Goal: Transaction & Acquisition: Purchase product/service

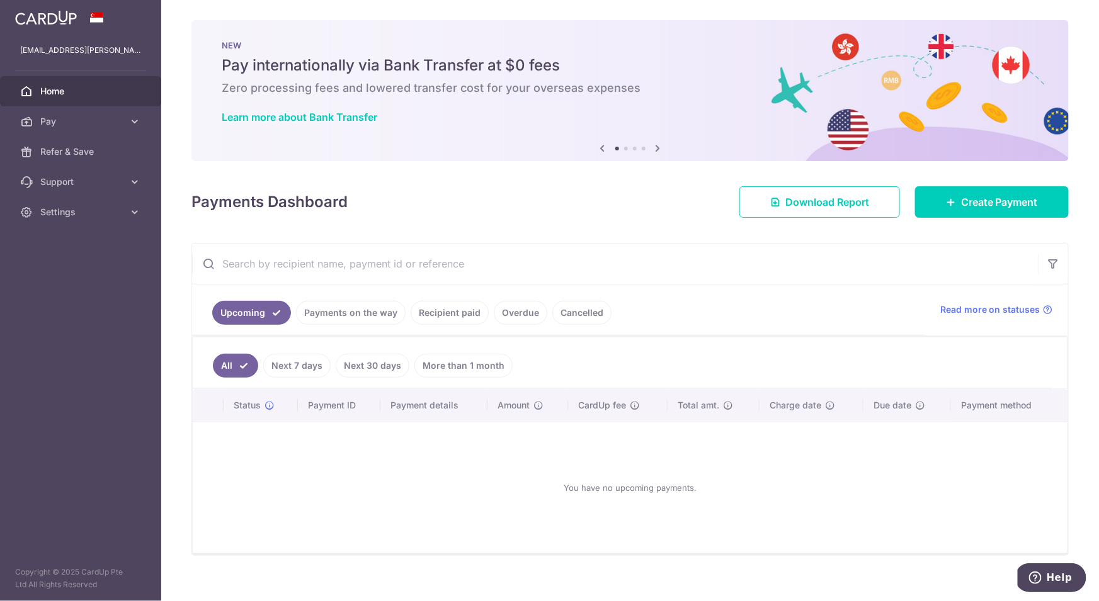
scroll to position [14, 0]
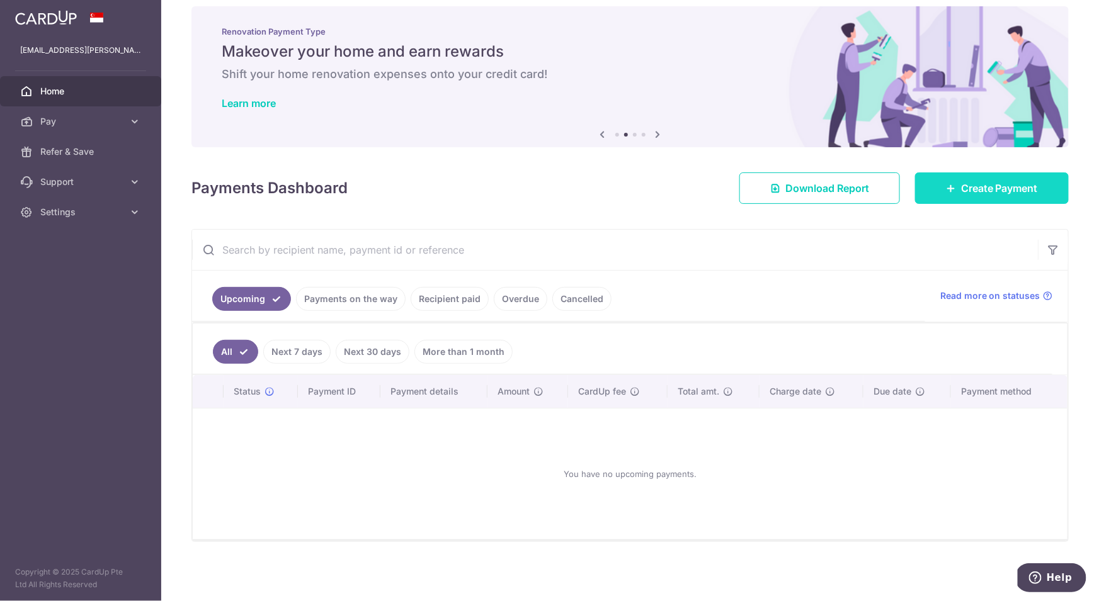
click at [1013, 184] on span "Create Payment" at bounding box center [999, 188] width 77 height 15
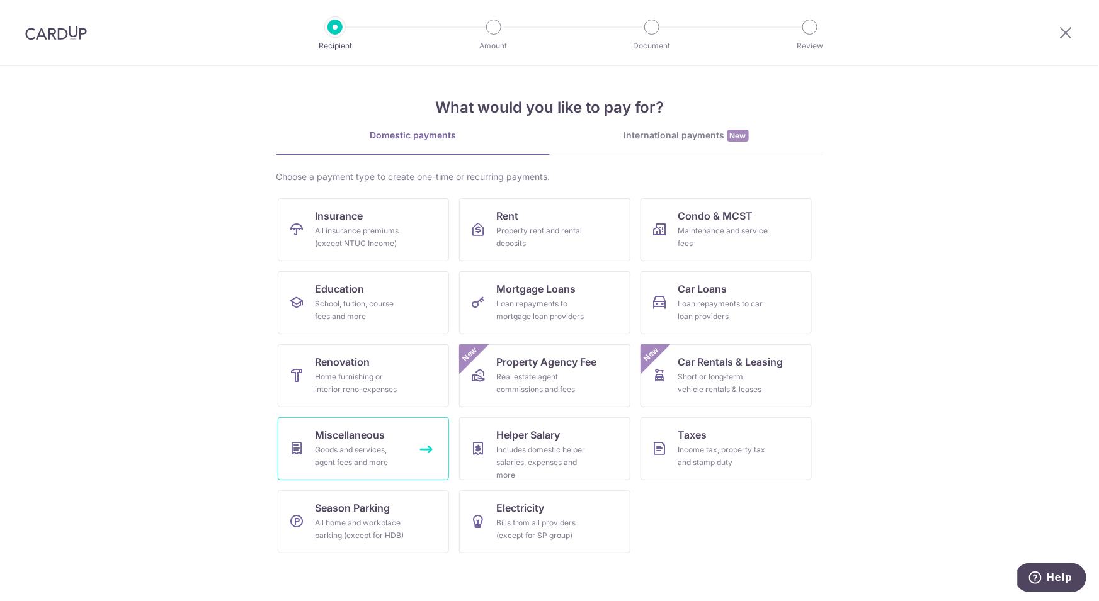
click at [309, 441] on link "Miscellaneous Goods and services, agent fees and more" at bounding box center [363, 449] width 171 height 63
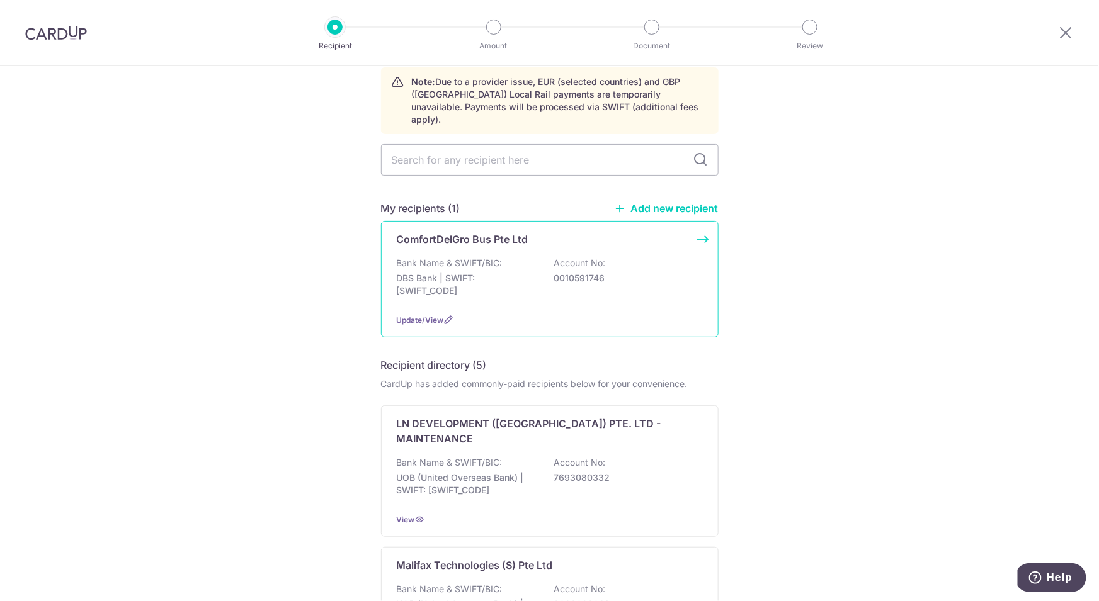
click at [665, 273] on div "Bank Name & SWIFT/BIC: DBS Bank | SWIFT: DBSSSGSGXXX Account No: 0010591746" at bounding box center [550, 280] width 306 height 47
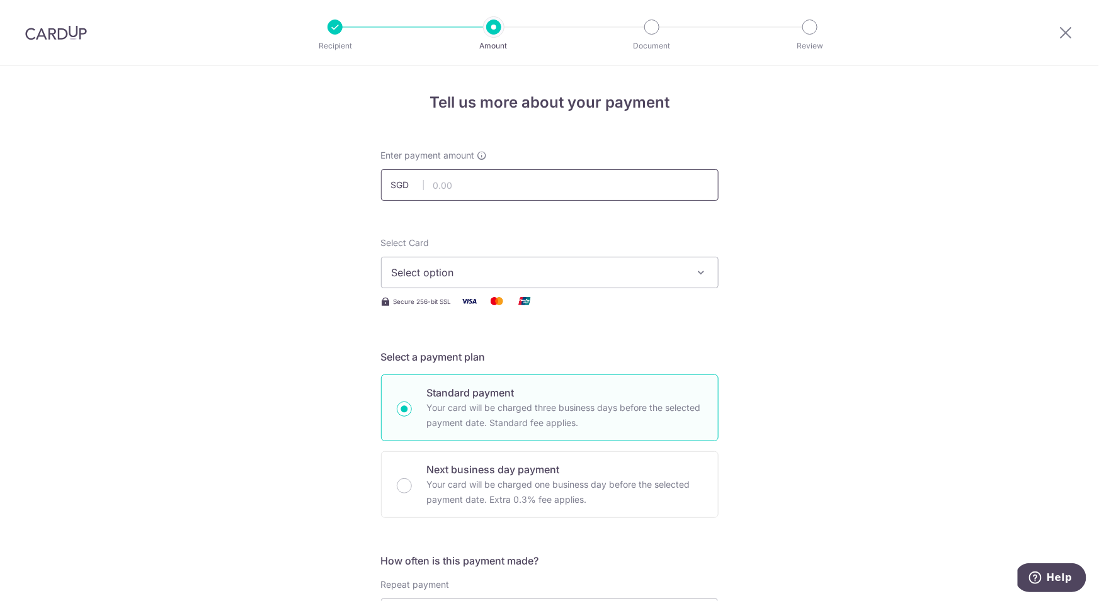
click at [511, 186] on input "text" at bounding box center [550, 184] width 338 height 31
type input "350.00"
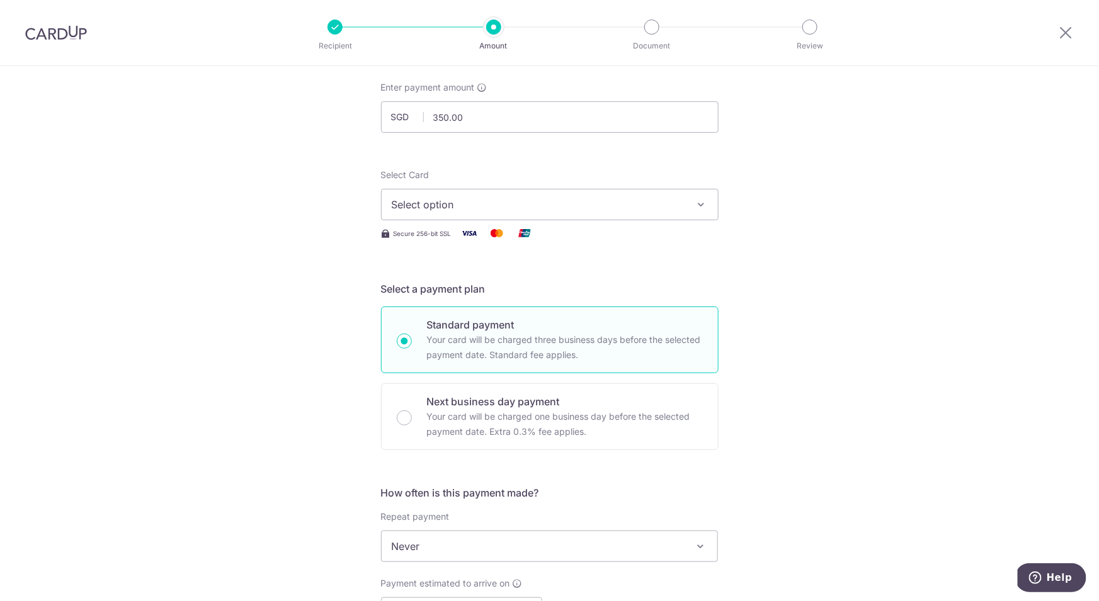
click at [588, 197] on span "Select option" at bounding box center [538, 204] width 293 height 15
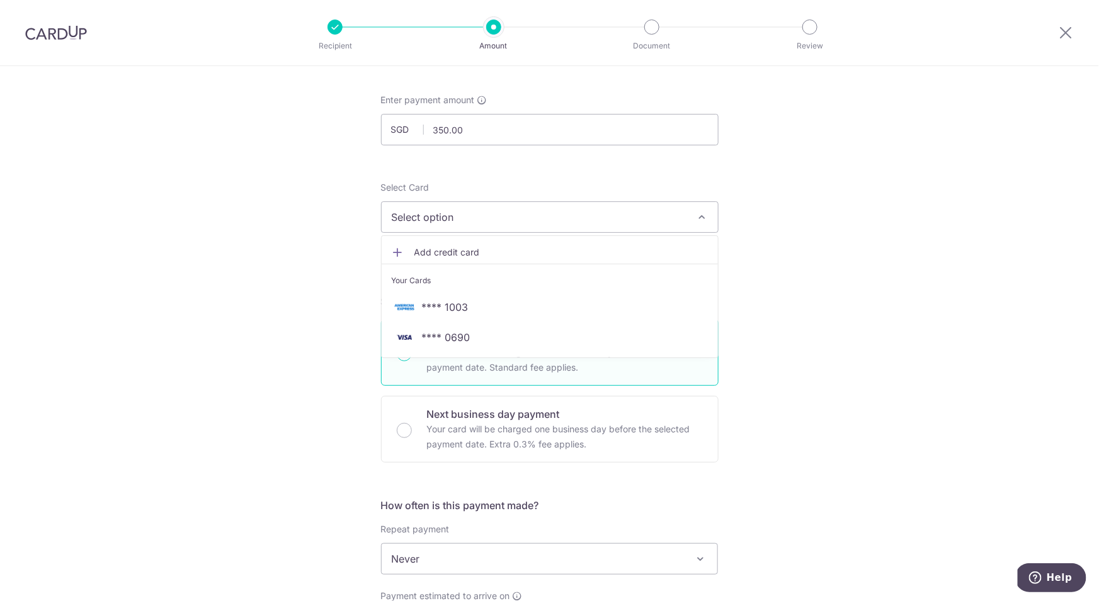
scroll to position [54, 0]
click at [446, 338] on span "**** 0690" at bounding box center [446, 338] width 48 height 15
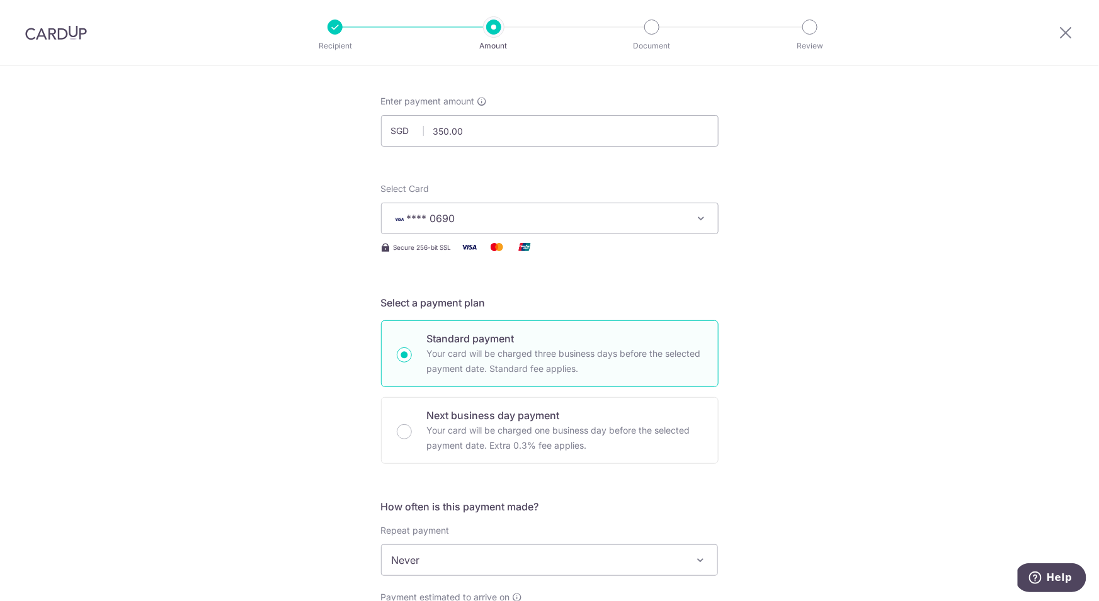
click at [879, 260] on div "Tell us more about your payment Enter payment amount SGD 350.00 350.00 Select C…" at bounding box center [549, 581] width 1099 height 1139
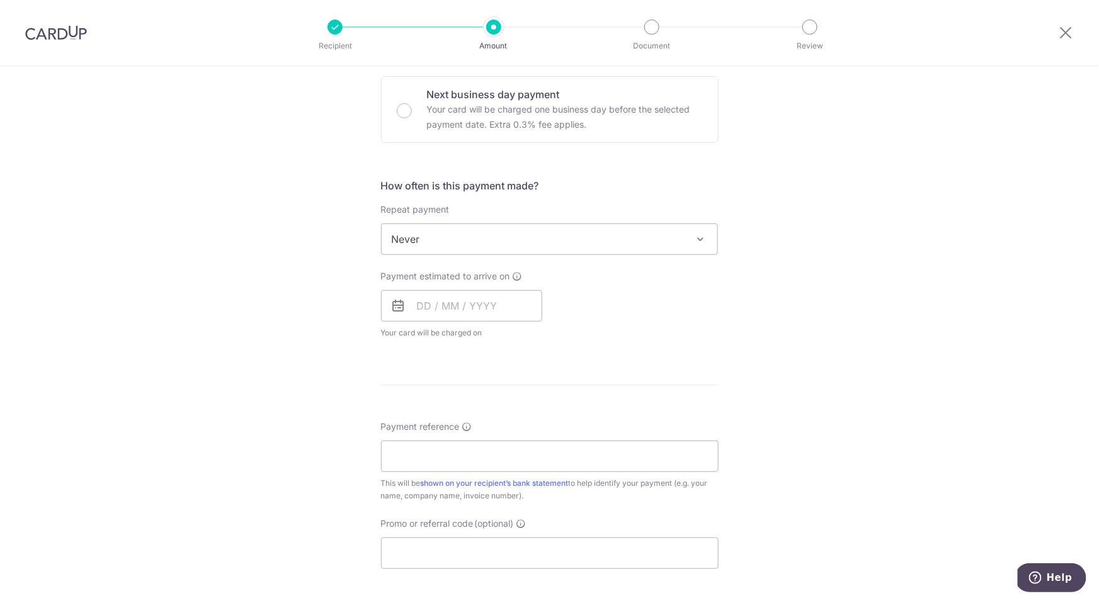
scroll to position [381, 0]
click at [472, 307] on input "text" at bounding box center [461, 300] width 161 height 31
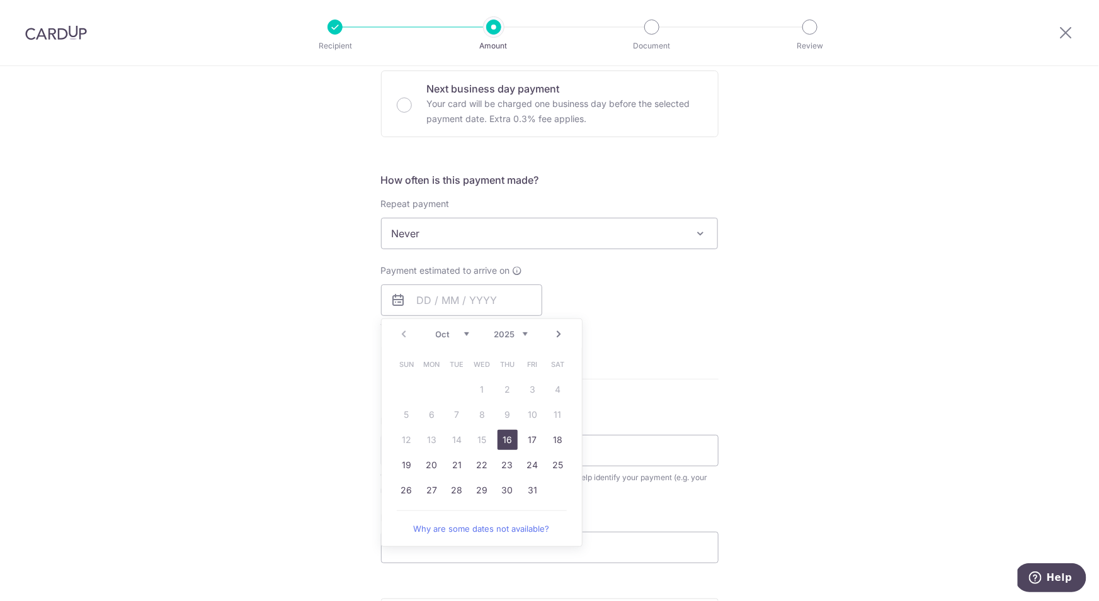
click at [509, 444] on link "16" at bounding box center [508, 440] width 20 height 20
type input "[DATE]"
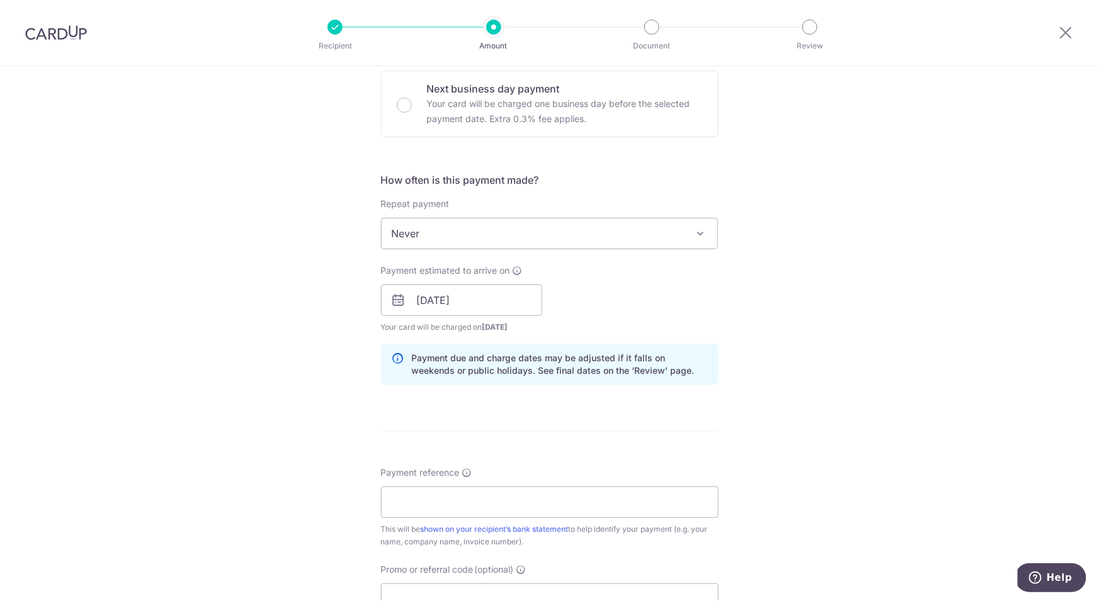
click at [850, 285] on div "Tell us more about your payment Enter payment amount SGD 350.00 350.00 Select C…" at bounding box center [549, 280] width 1099 height 1191
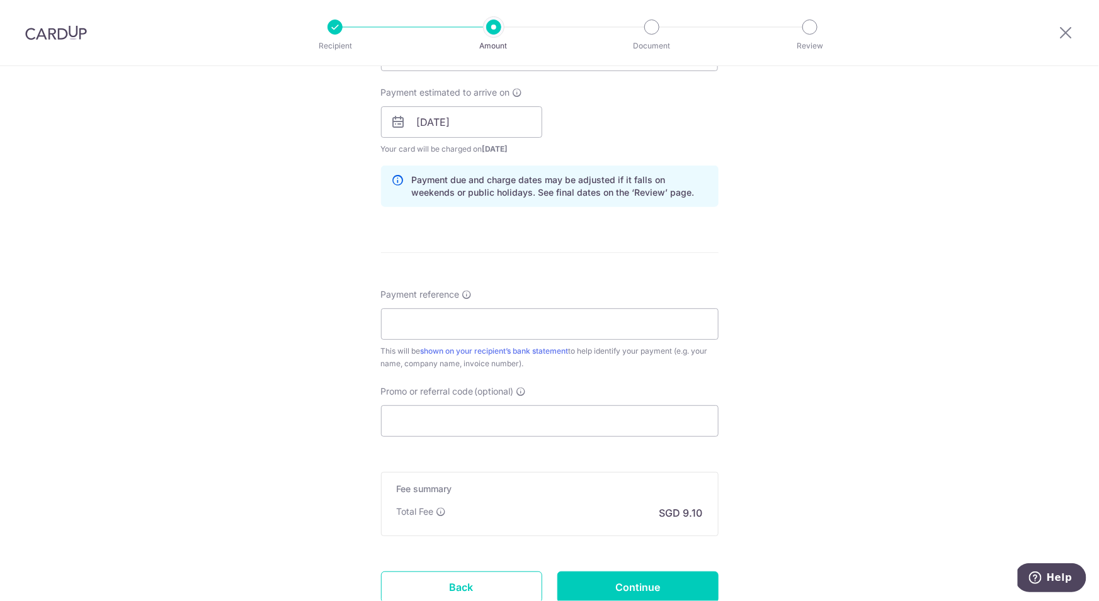
scroll to position [562, 0]
click at [520, 330] on input "Payment reference" at bounding box center [550, 321] width 338 height 31
click at [478, 323] on input "Payment reference" at bounding box center [550, 321] width 338 height 31
paste input "2509-IFSO252242"
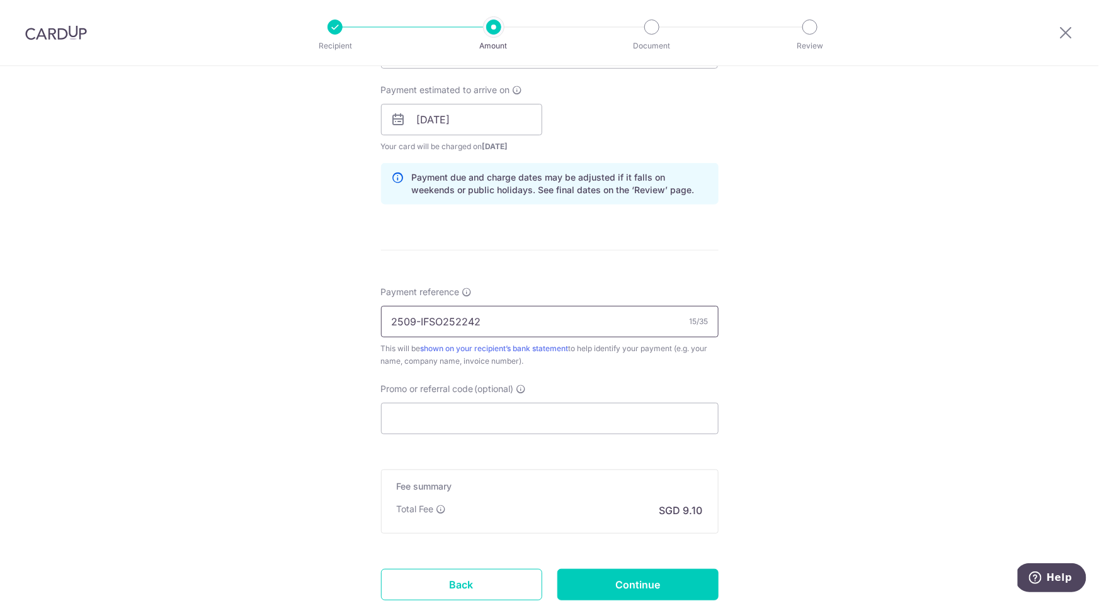
type input "2509-IFSO252242"
click at [874, 317] on div "Tell us more about your payment Enter payment amount SGD 350.00 350.00 Select C…" at bounding box center [549, 99] width 1099 height 1191
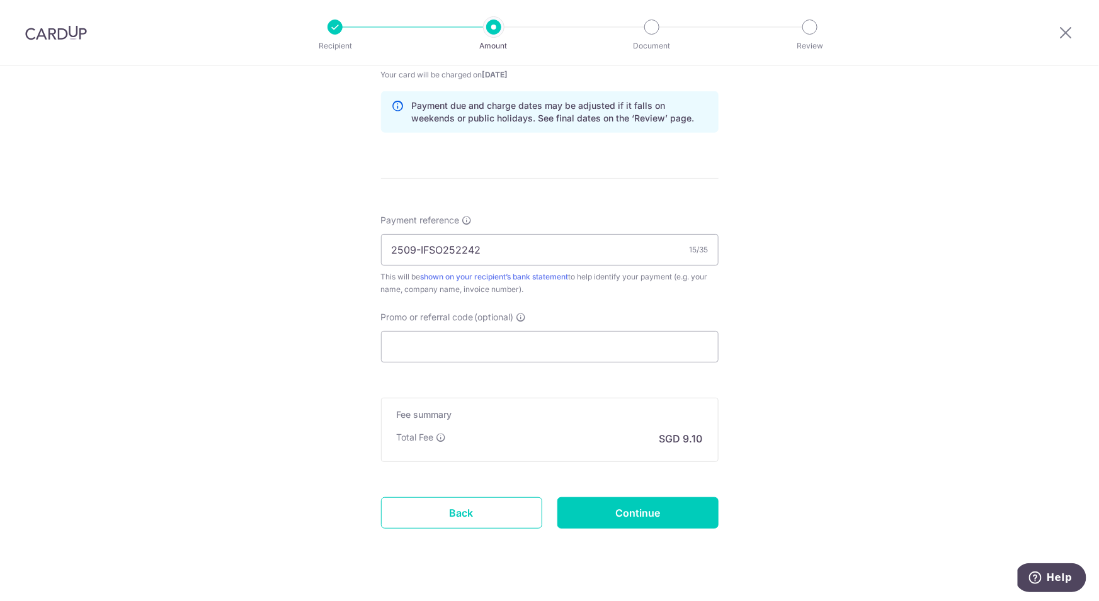
scroll to position [656, 0]
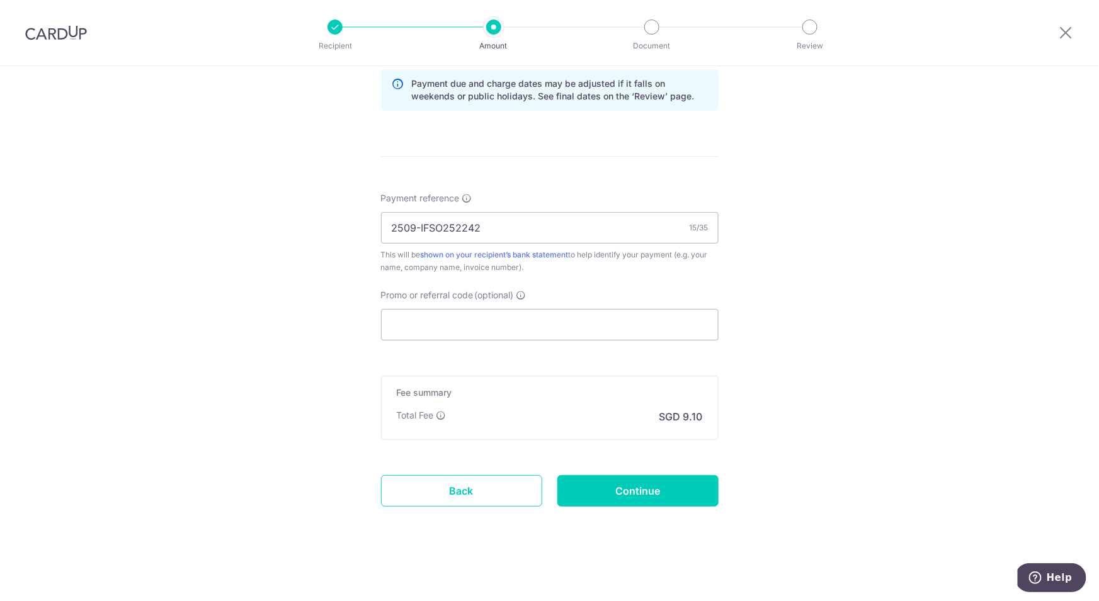
click at [874, 317] on div "Tell us more about your payment Enter payment amount SGD 350.00 350.00 Select C…" at bounding box center [549, 5] width 1099 height 1191
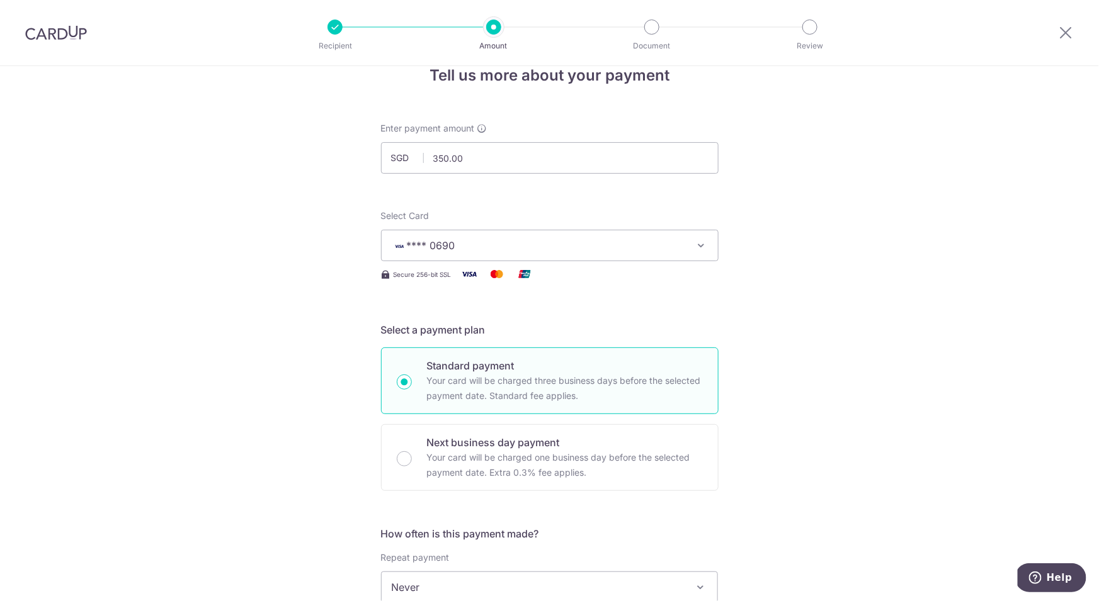
scroll to position [0, 0]
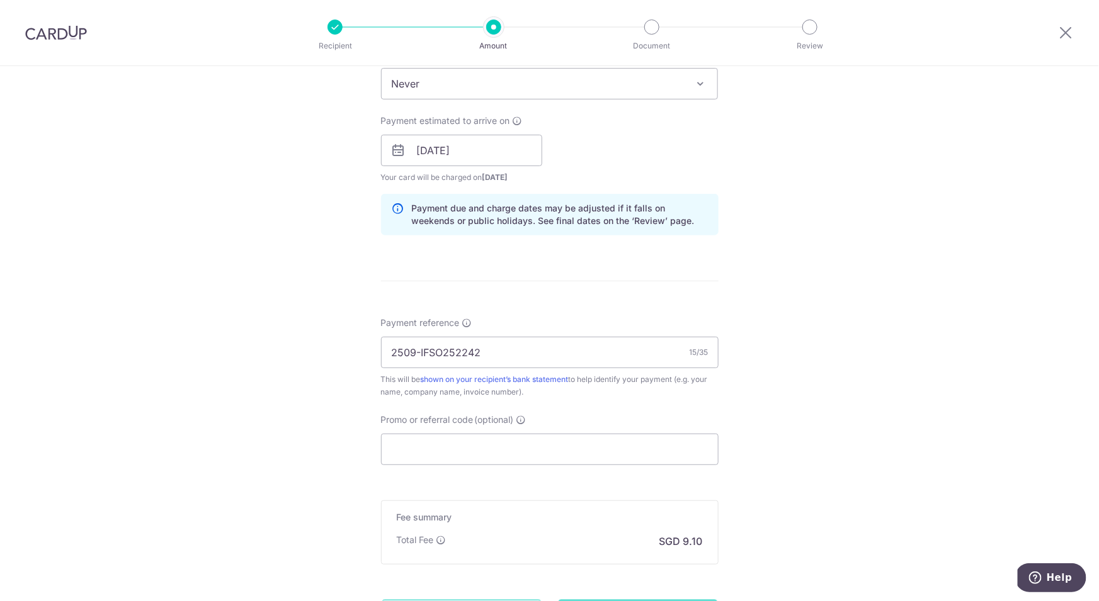
scroll to position [577, 0]
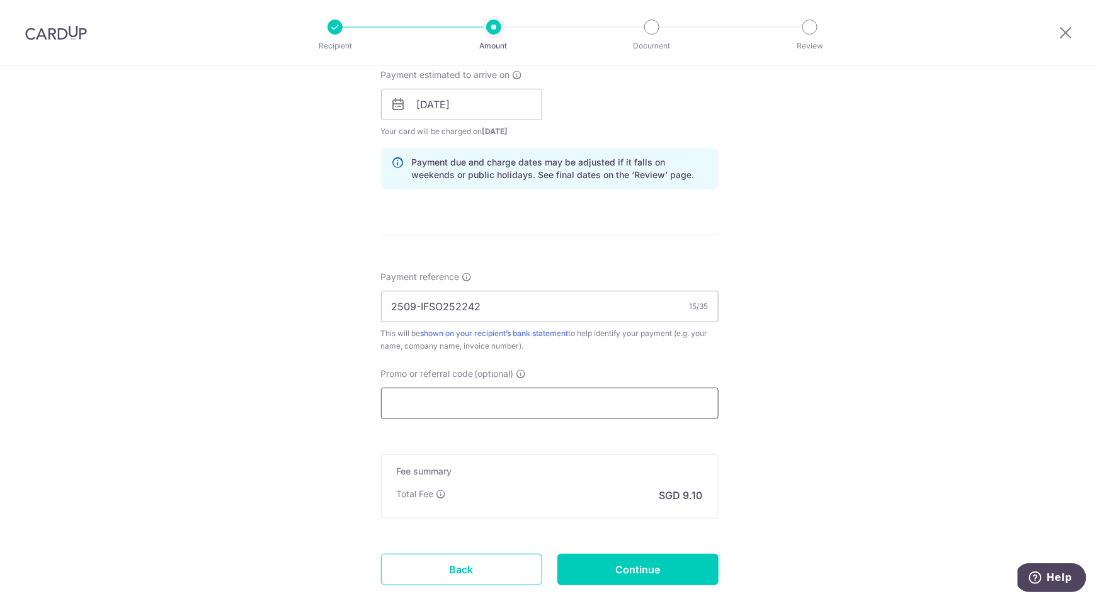
click at [432, 404] on input "Promo or referral code (optional)" at bounding box center [550, 403] width 338 height 31
paste input "OFF225"
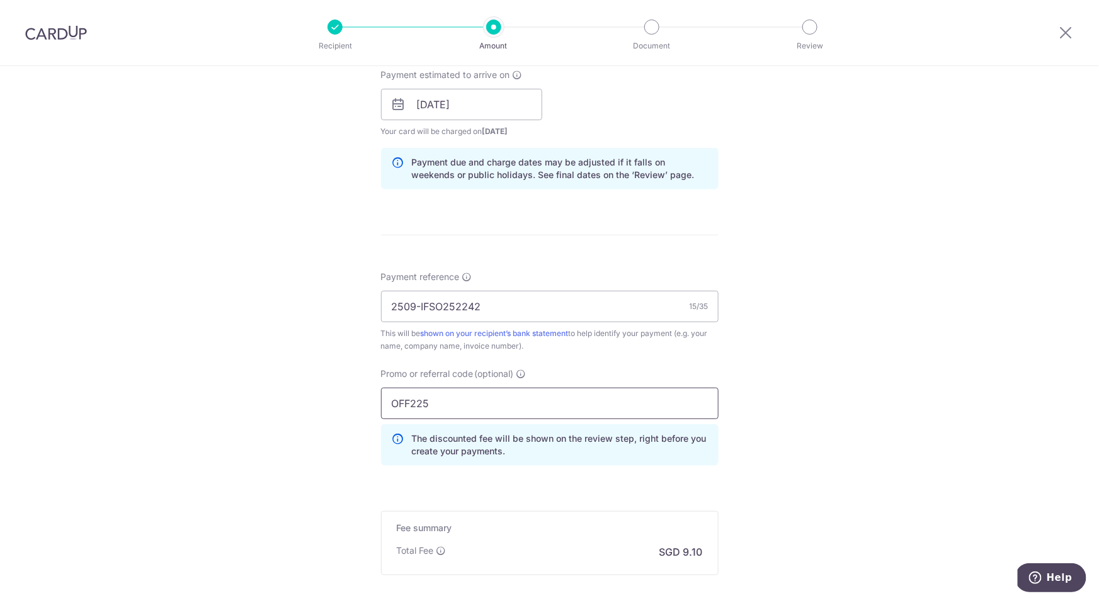
type input "OFF225"
click at [802, 401] on div "Tell us more about your payment Enter payment amount SGD 350.00 350.00 Select C…" at bounding box center [549, 113] width 1099 height 1248
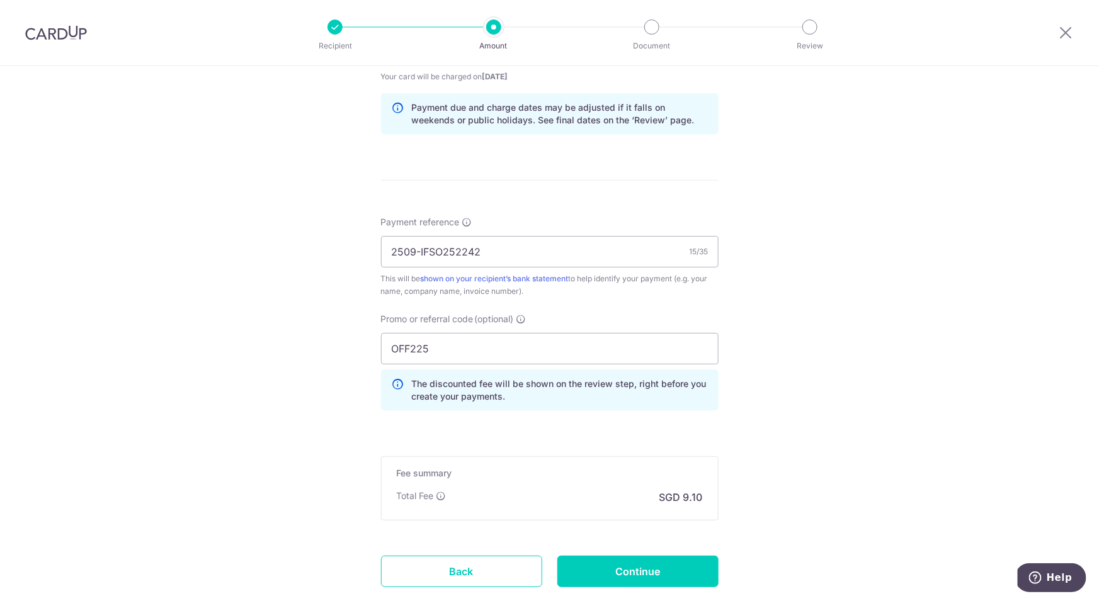
scroll to position [712, 0]
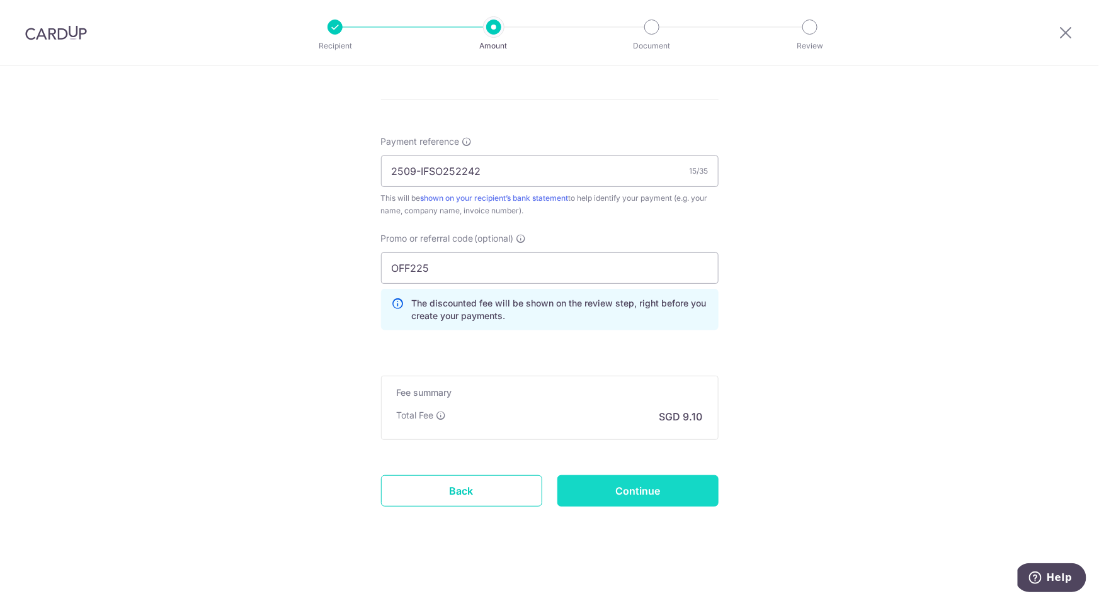
click at [624, 499] on input "Continue" at bounding box center [637, 491] width 161 height 31
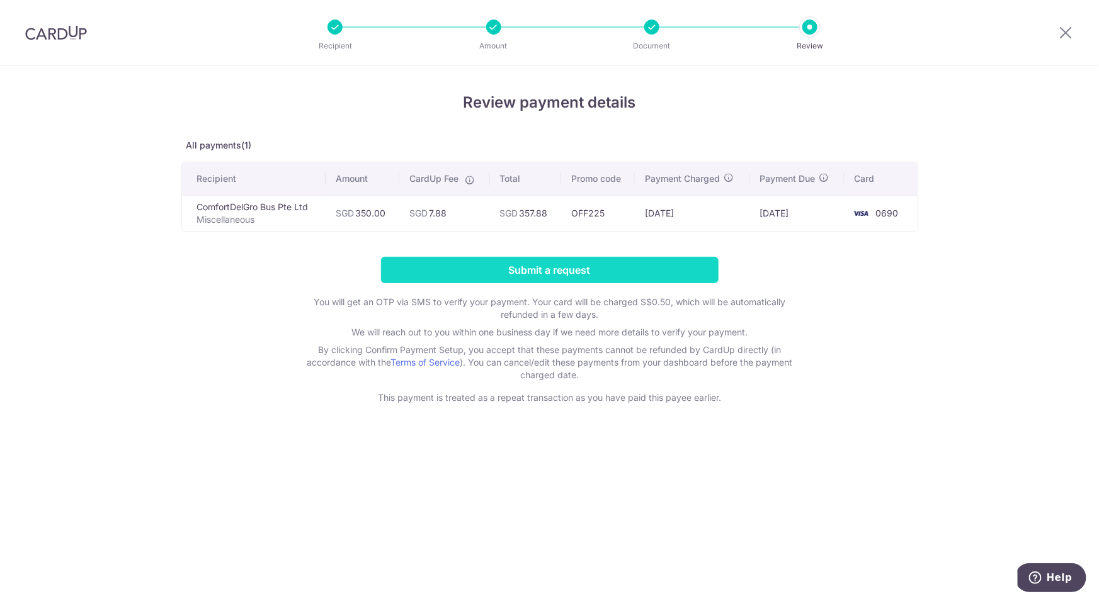
click at [624, 273] on input "Submit a request" at bounding box center [550, 270] width 338 height 26
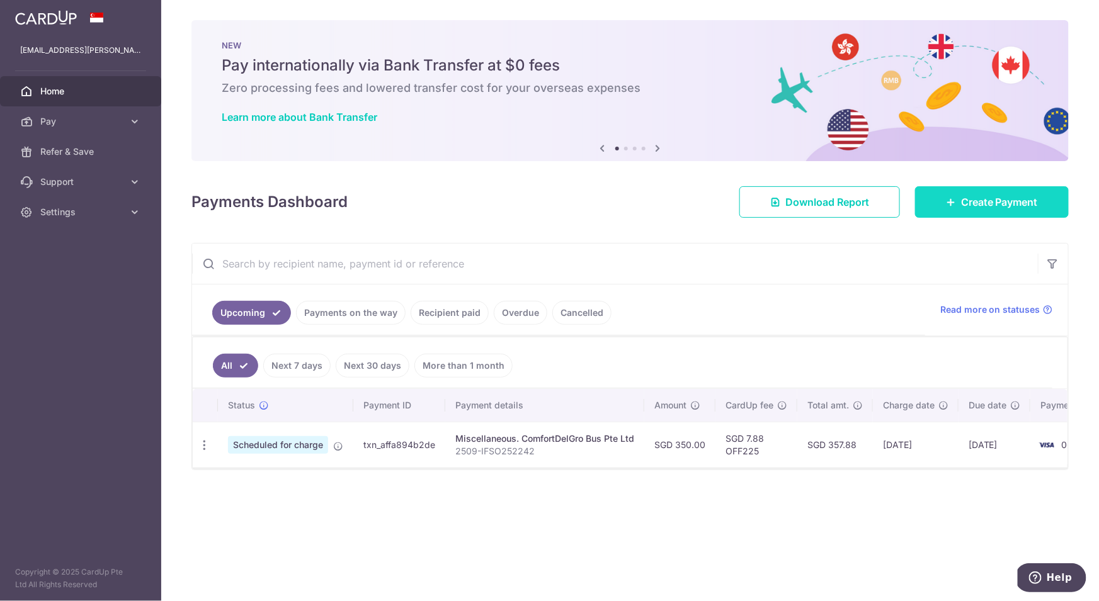
click at [971, 207] on span "Create Payment" at bounding box center [999, 202] width 77 height 15
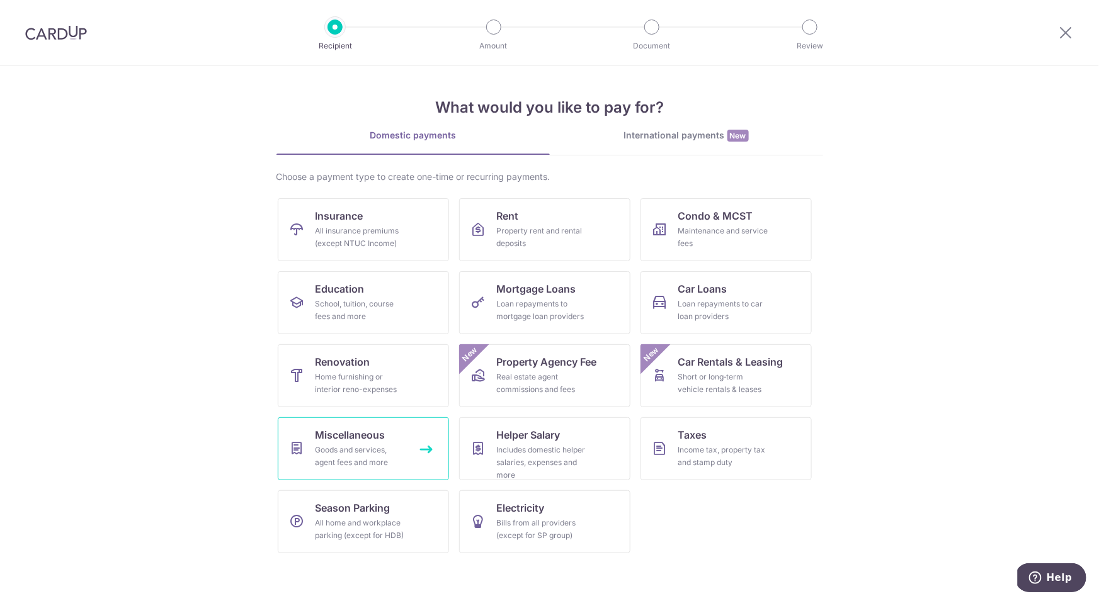
click at [354, 444] on div "Goods and services, agent fees and more" at bounding box center [361, 456] width 91 height 25
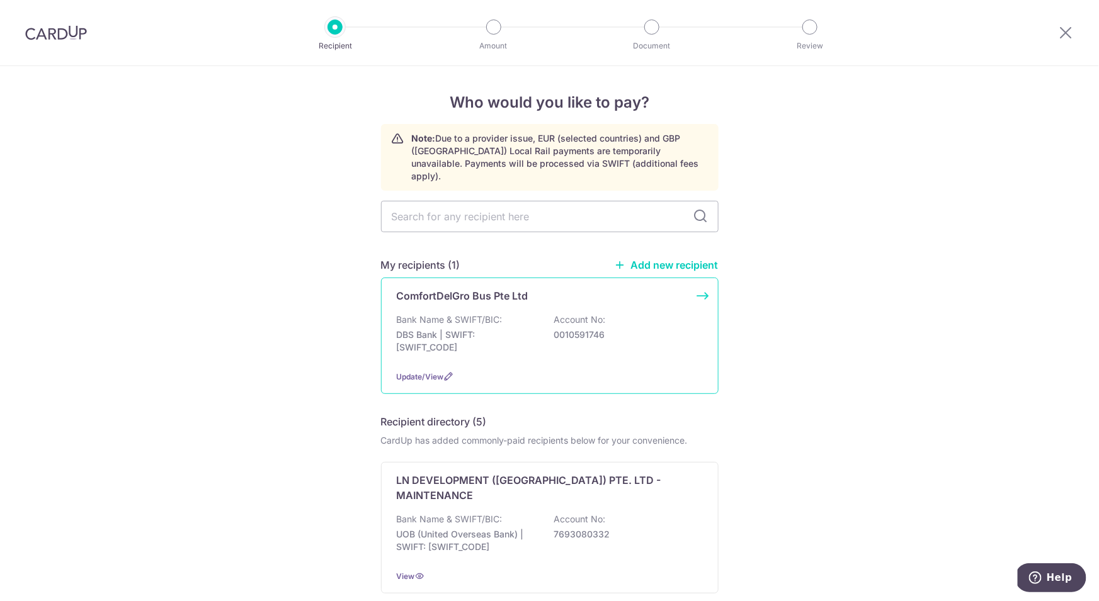
click at [498, 329] on p "DBS Bank | SWIFT: [SWIFT_CODE]" at bounding box center [467, 341] width 141 height 25
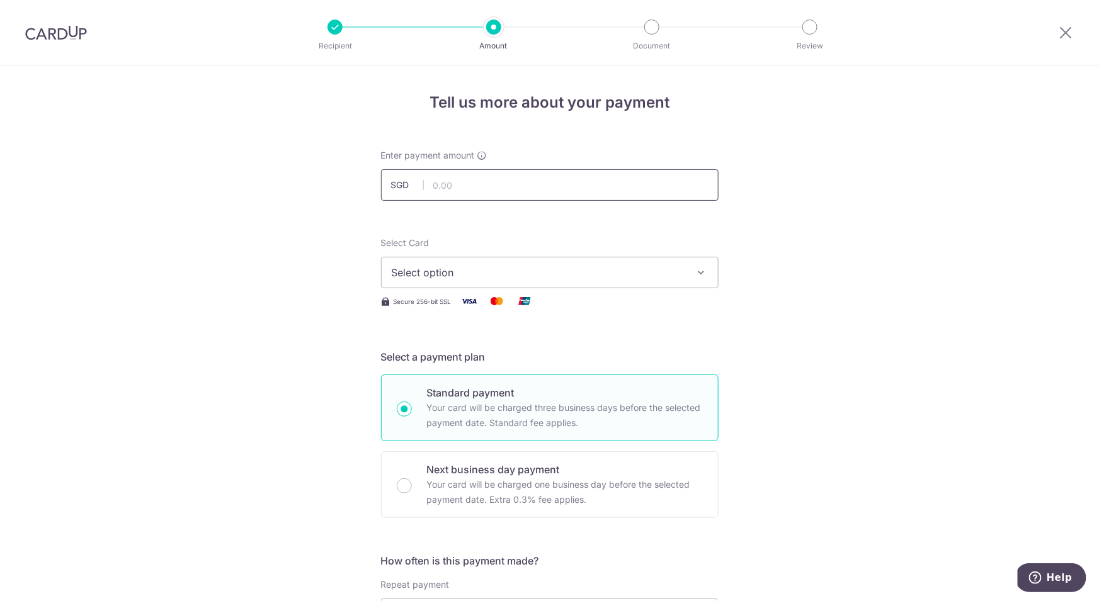
click at [482, 190] on input "text" at bounding box center [550, 184] width 338 height 31
type input "350.00"
click at [495, 271] on span "Select option" at bounding box center [538, 272] width 293 height 15
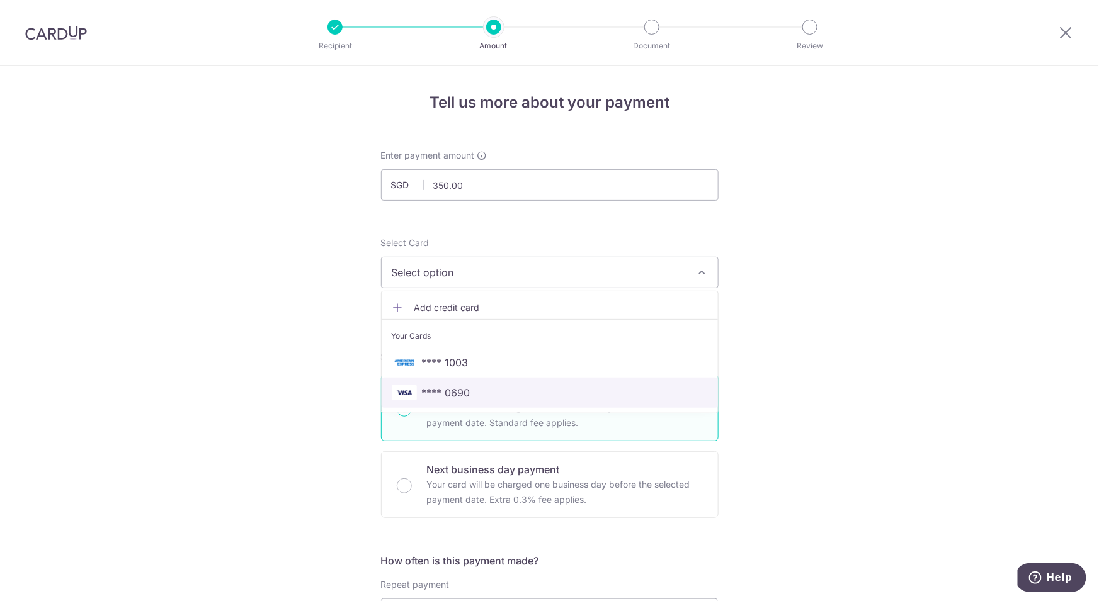
click at [462, 390] on span "**** 0690" at bounding box center [446, 392] width 48 height 15
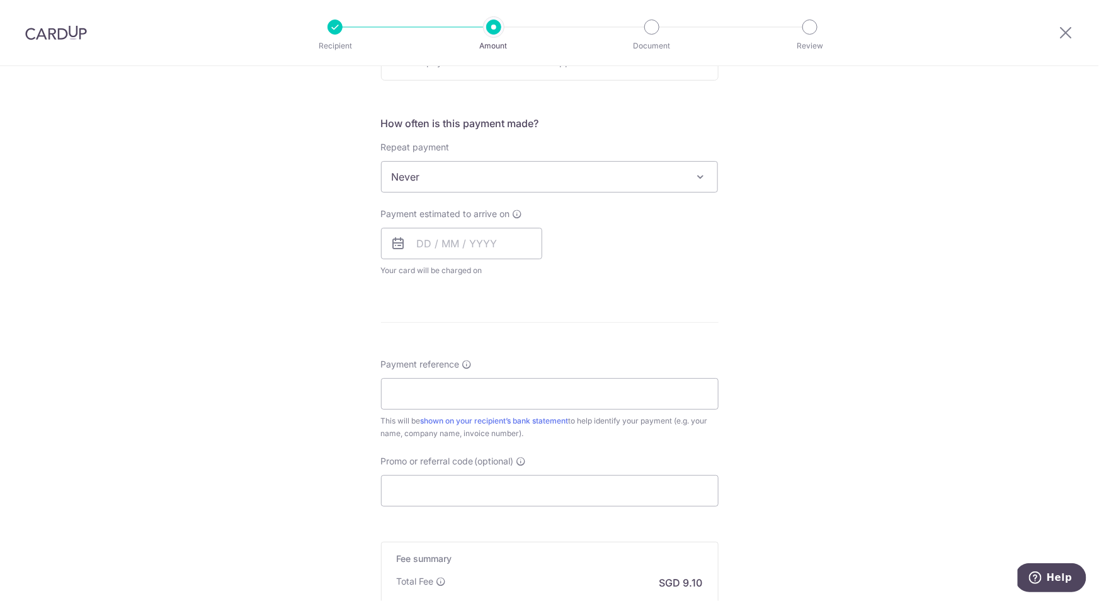
scroll to position [438, 0]
click at [488, 257] on input "text" at bounding box center [461, 242] width 161 height 31
click at [504, 390] on link "16" at bounding box center [508, 383] width 20 height 20
type input "[DATE]"
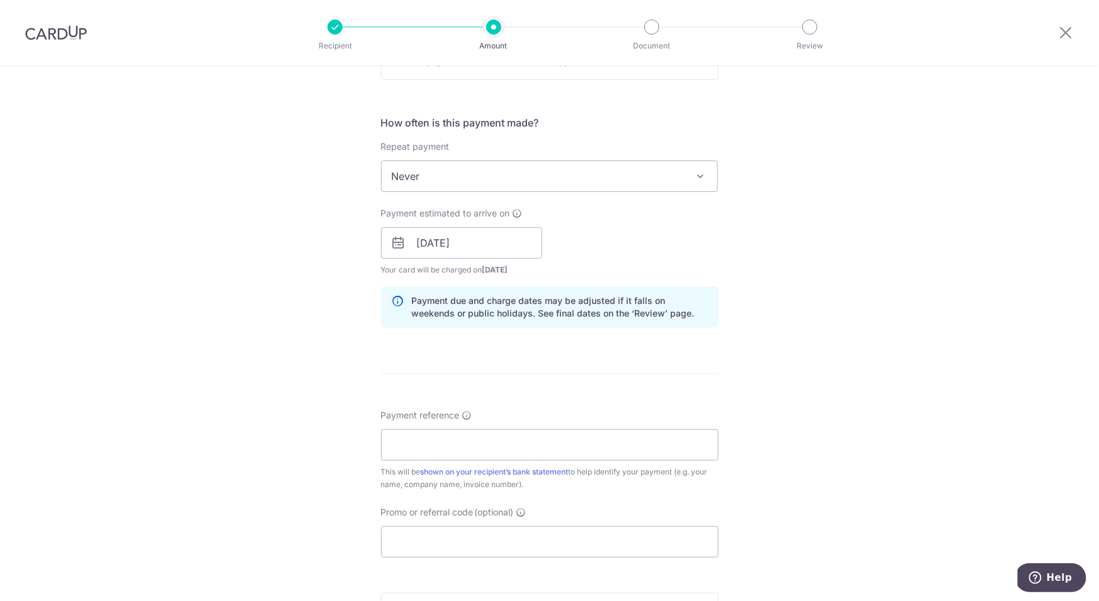
click at [816, 239] on div "Tell us more about your payment Enter payment amount SGD 350.00 350.00 Select C…" at bounding box center [549, 223] width 1099 height 1191
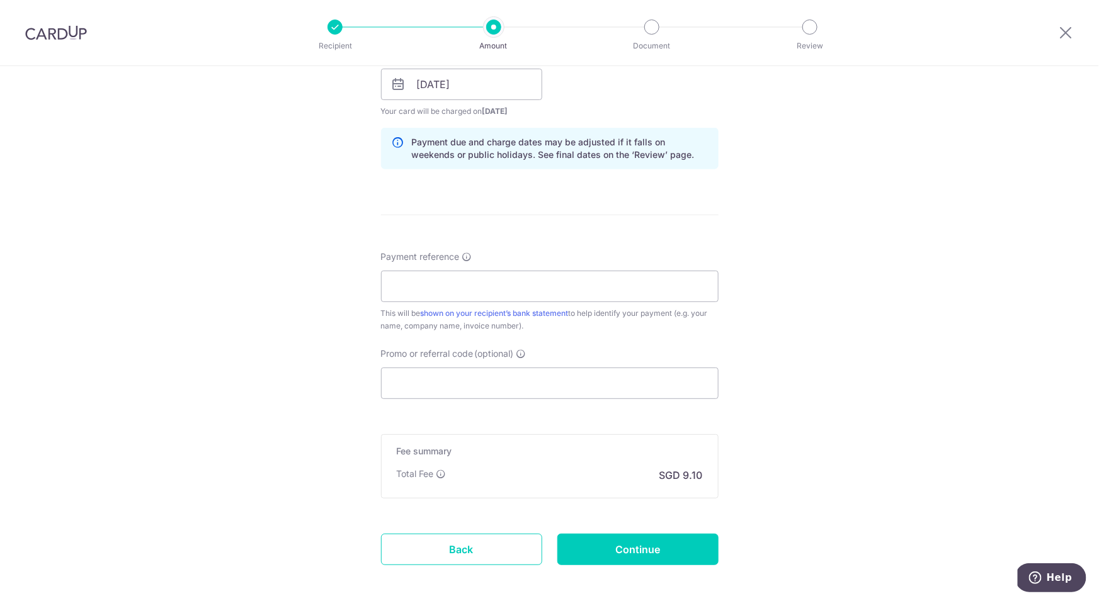
scroll to position [600, 0]
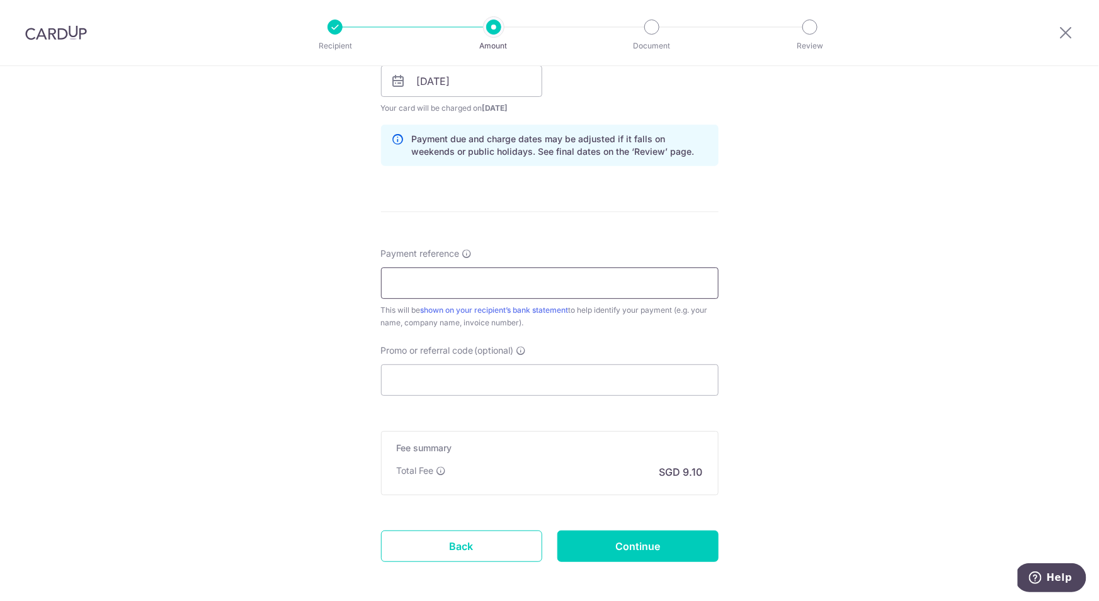
click at [494, 281] on input "Payment reference" at bounding box center [550, 283] width 338 height 31
click at [429, 389] on input "Promo or referral code (optional)" at bounding box center [550, 380] width 338 height 31
click at [418, 287] on input "Payment reference" at bounding box center [550, 283] width 338 height 31
paste input "2509-IFSO252243"
type input "2509-IFSO252243"
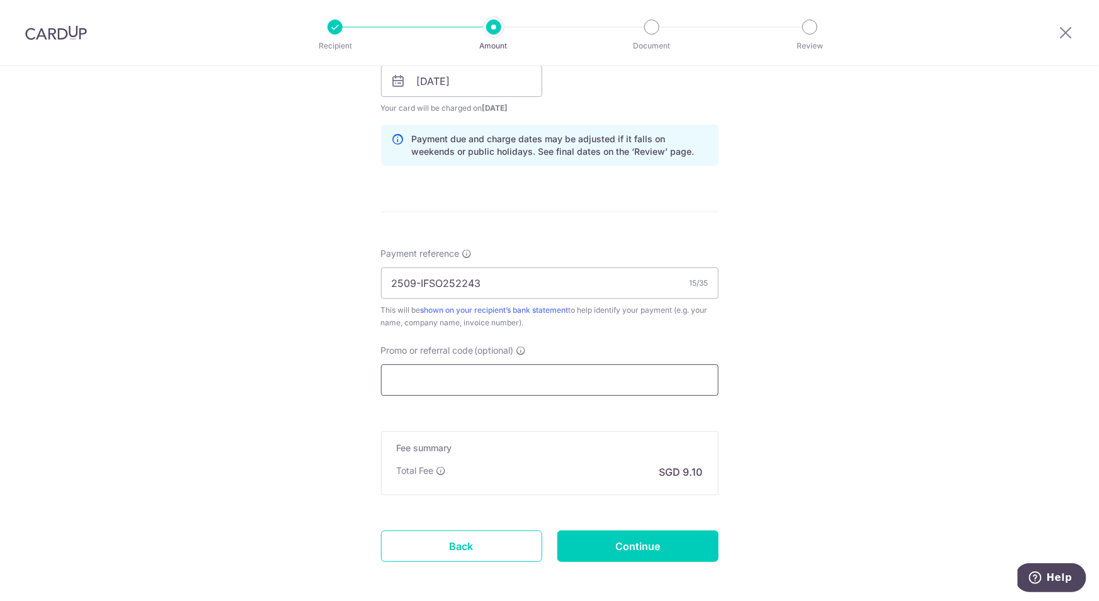
click at [416, 380] on input "Promo or referral code (optional)" at bounding box center [550, 380] width 338 height 31
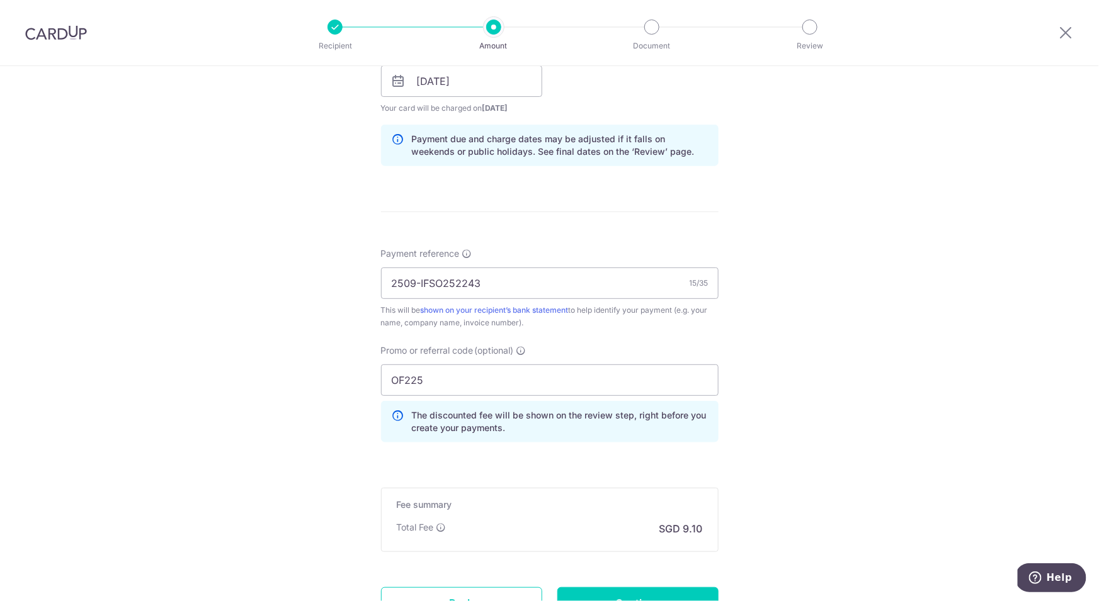
click at [848, 320] on div "Tell us more about your payment Enter payment amount SGD 350.00 350.00 Select C…" at bounding box center [549, 90] width 1099 height 1248
click at [460, 369] on input "OF225" at bounding box center [550, 380] width 338 height 31
type input "OFF225"
click at [812, 401] on div "Tell us more about your payment Enter payment amount SGD 350.00 350.00 Select C…" at bounding box center [549, 90] width 1099 height 1248
click at [523, 384] on input "OFF225" at bounding box center [550, 380] width 338 height 31
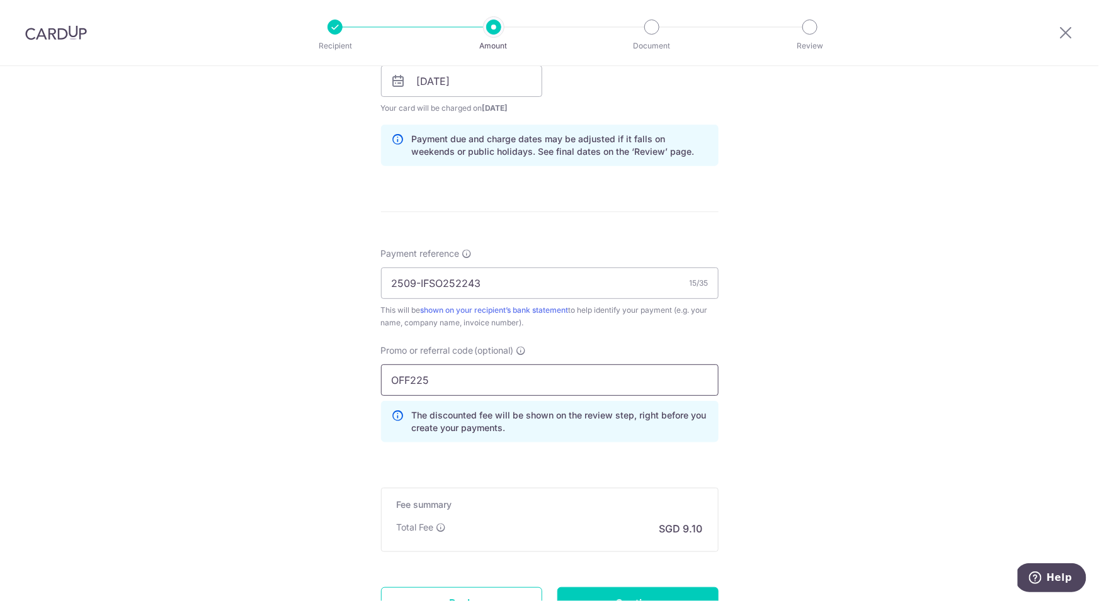
click at [520, 383] on input "OFF225" at bounding box center [550, 380] width 338 height 31
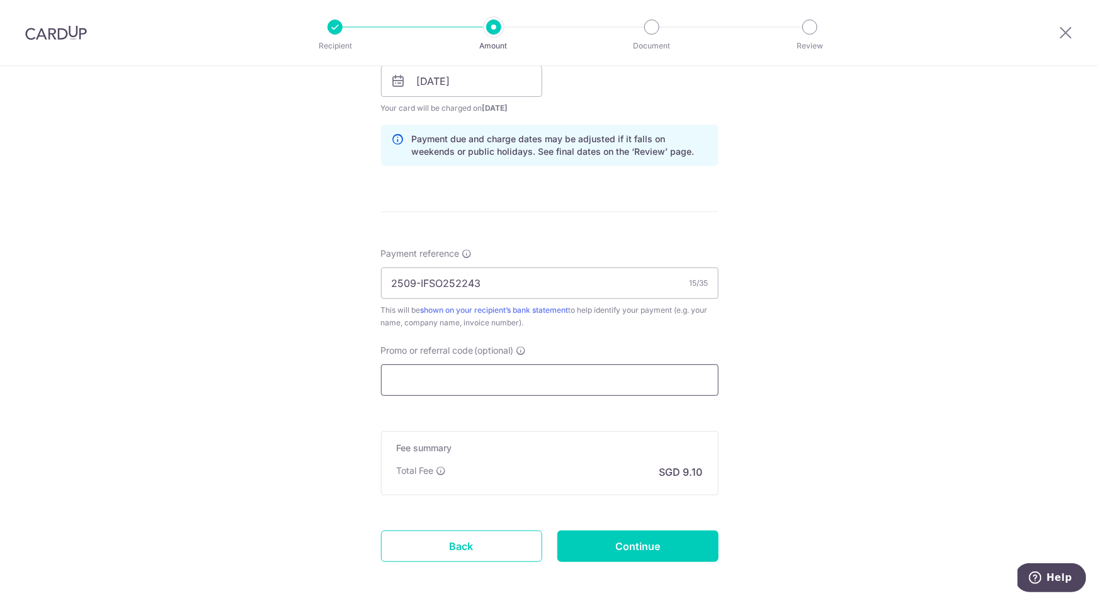
type input "o"
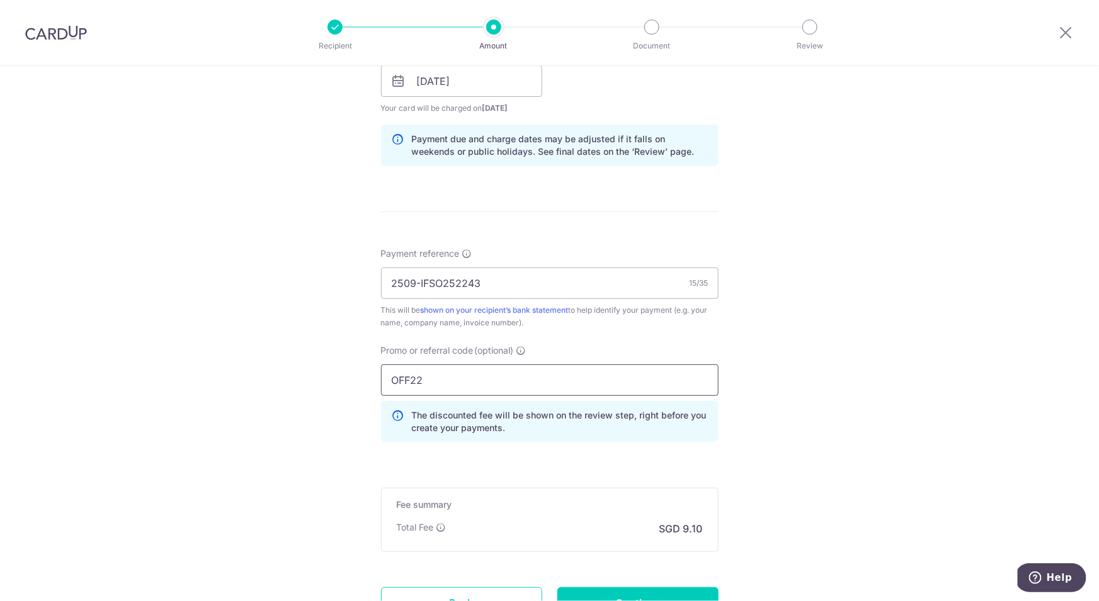
type input "OFF225"
click at [911, 386] on div "Tell us more about your payment Enter payment amount SGD 350.00 350.00 Select C…" at bounding box center [549, 90] width 1099 height 1248
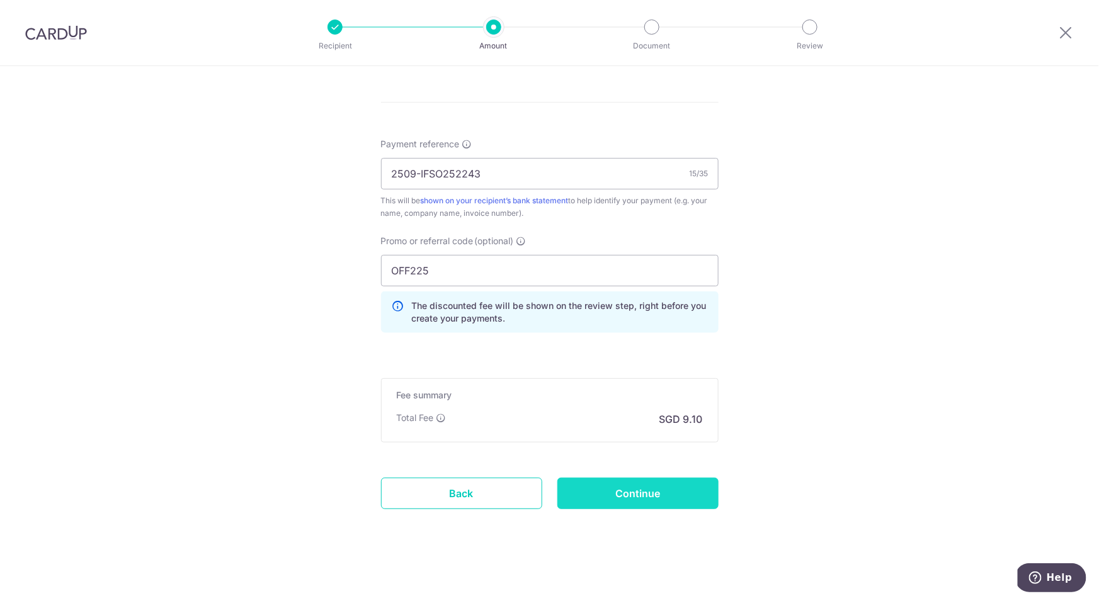
click at [674, 488] on input "Continue" at bounding box center [637, 493] width 161 height 31
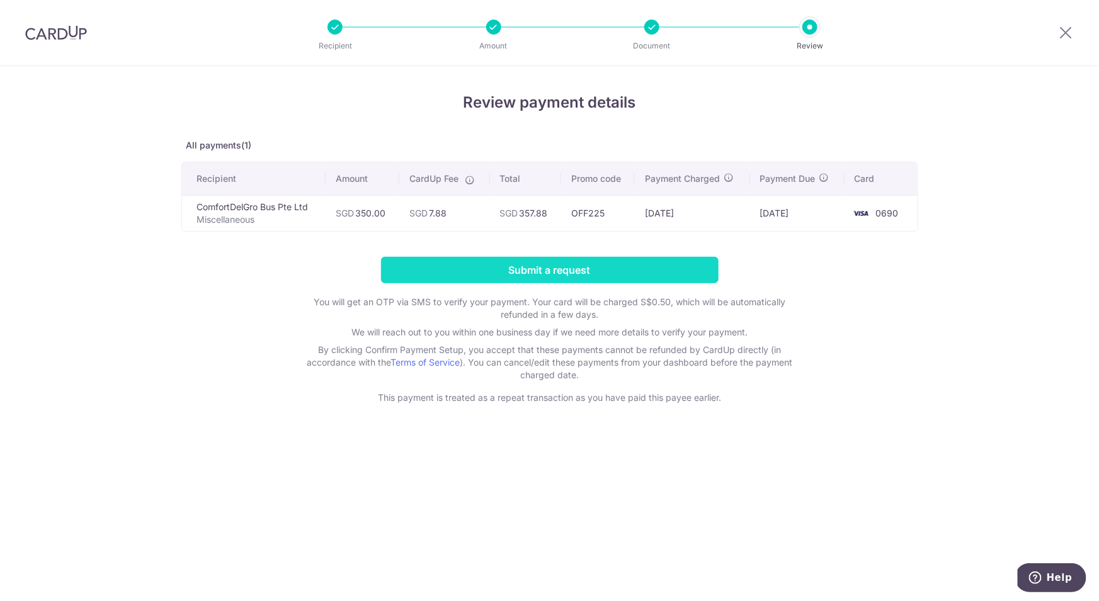
click at [523, 277] on input "Submit a request" at bounding box center [550, 270] width 338 height 26
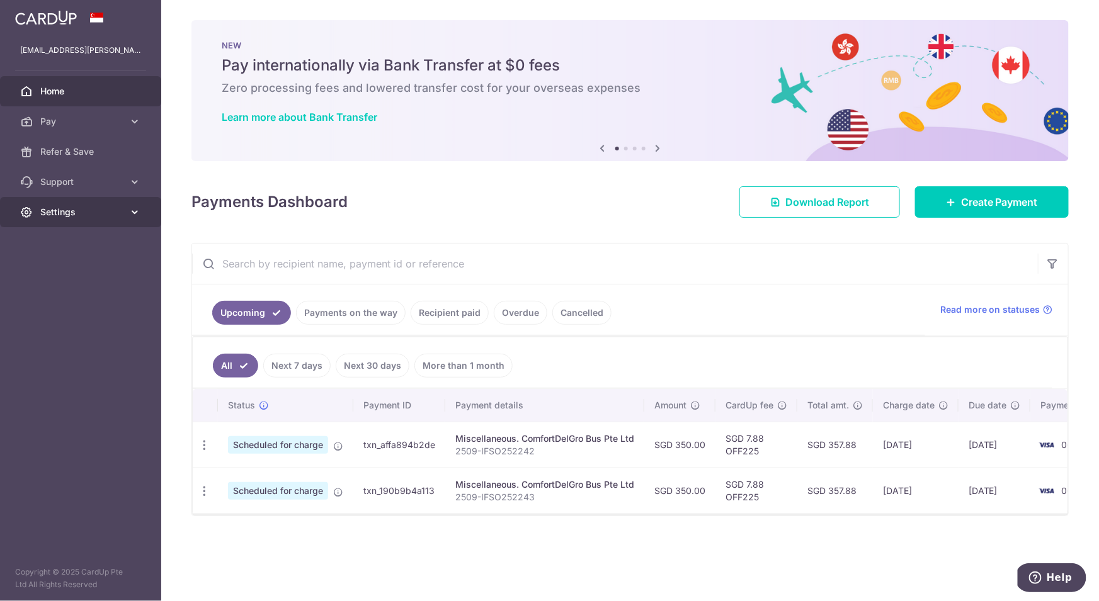
click at [86, 208] on span "Settings" at bounding box center [81, 212] width 83 height 13
click at [66, 272] on span "Logout" at bounding box center [81, 272] width 83 height 13
